Goal: Navigation & Orientation: Find specific page/section

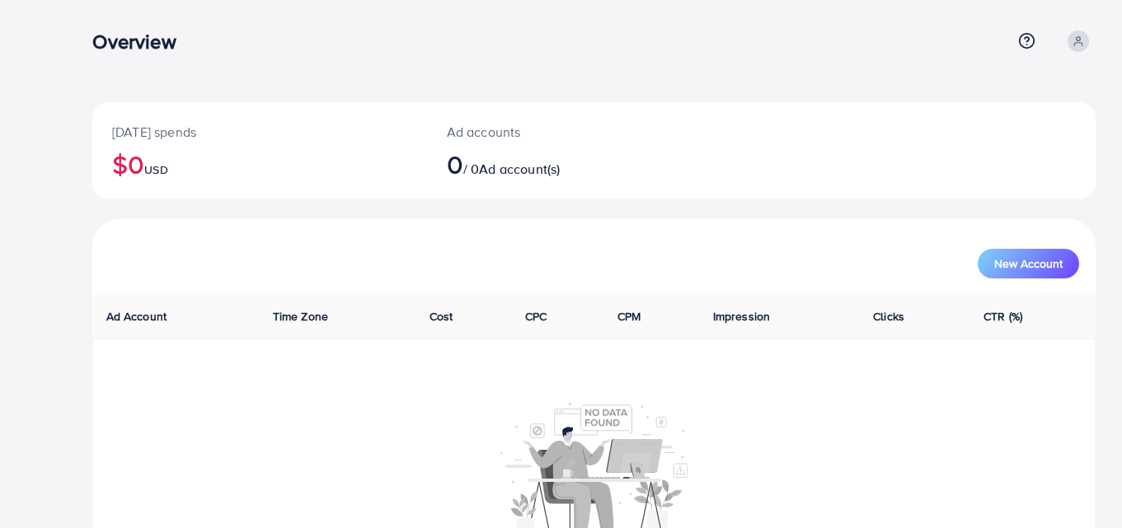
click at [360, 66] on nav "Overview Help Center Contact Support Term and policy About Us Profile Log out" at bounding box center [593, 41] width 1003 height 59
click at [421, 21] on div "Overview Help Center Contact Support Term and policy About Us Profile Log out" at bounding box center [593, 41] width 1003 height 45
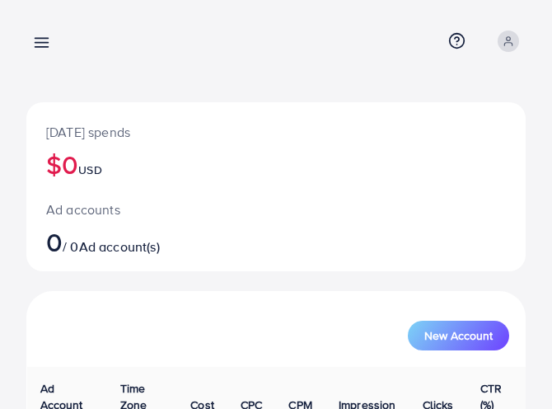
click at [162, 117] on div "[DATE] spends $0 USD" at bounding box center [276, 140] width 500 height 77
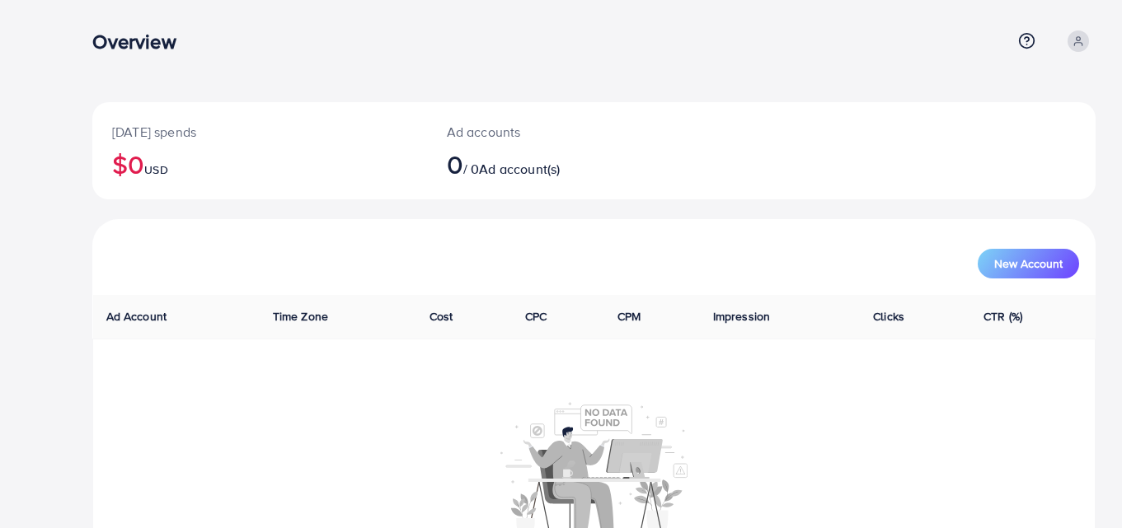
scroll to position [96, 0]
